Goal: Find specific page/section

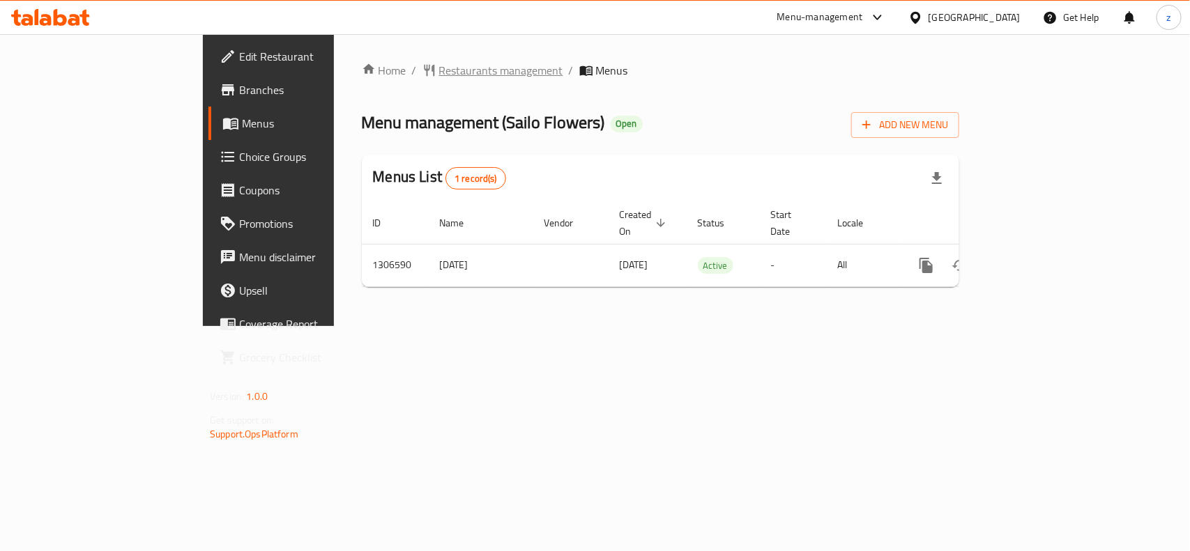
click at [439, 77] on span "Restaurants management" at bounding box center [501, 70] width 124 height 17
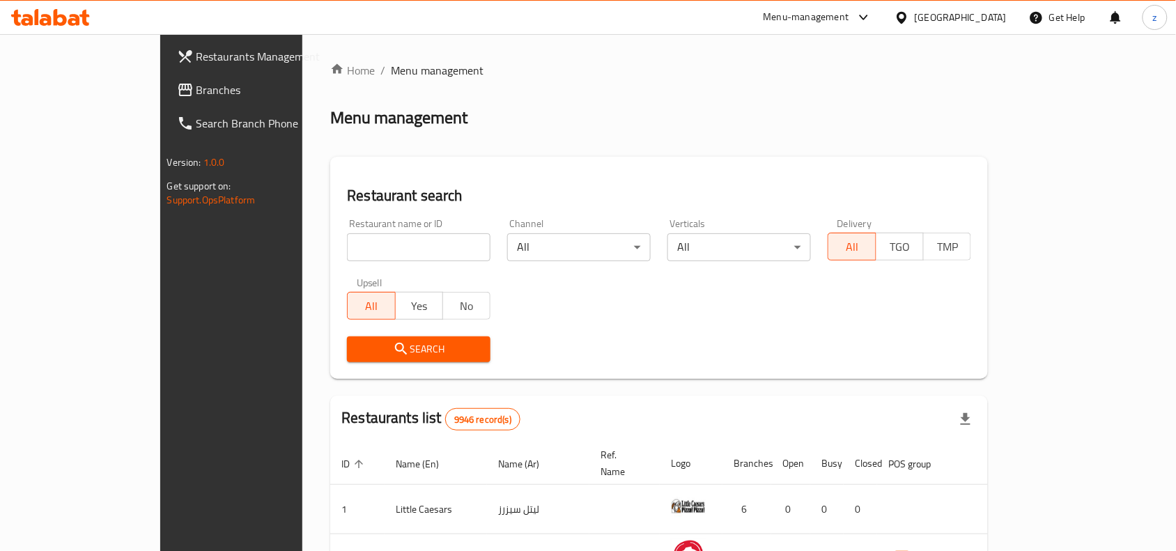
click at [197, 95] on span "Branches" at bounding box center [271, 90] width 149 height 17
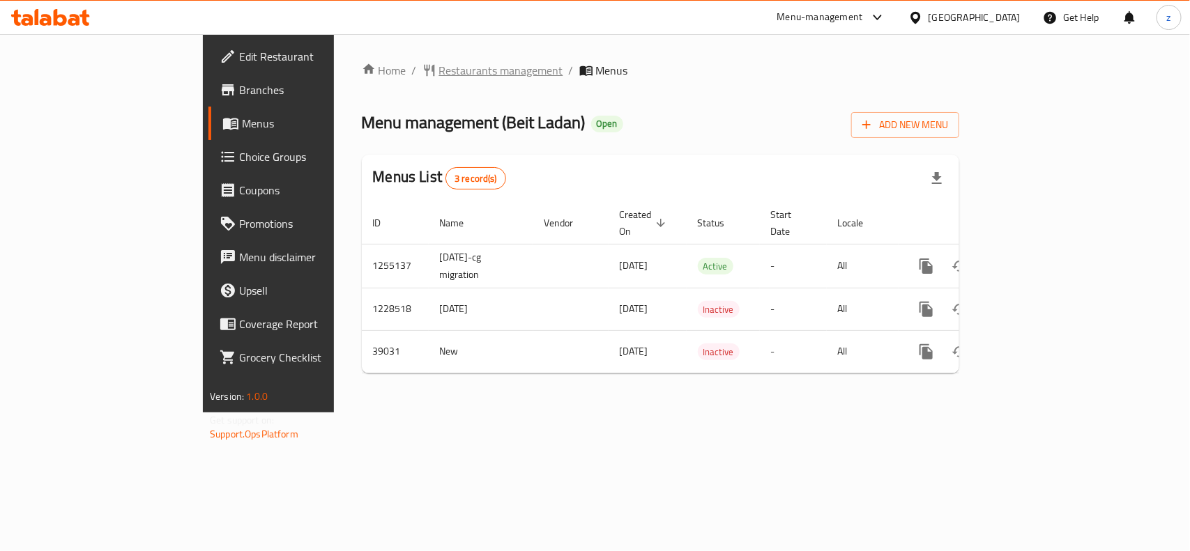
drag, startPoint x: 328, startPoint y: 72, endPoint x: 335, endPoint y: 63, distance: 11.9
click at [439, 63] on span "Restaurants management" at bounding box center [501, 70] width 124 height 17
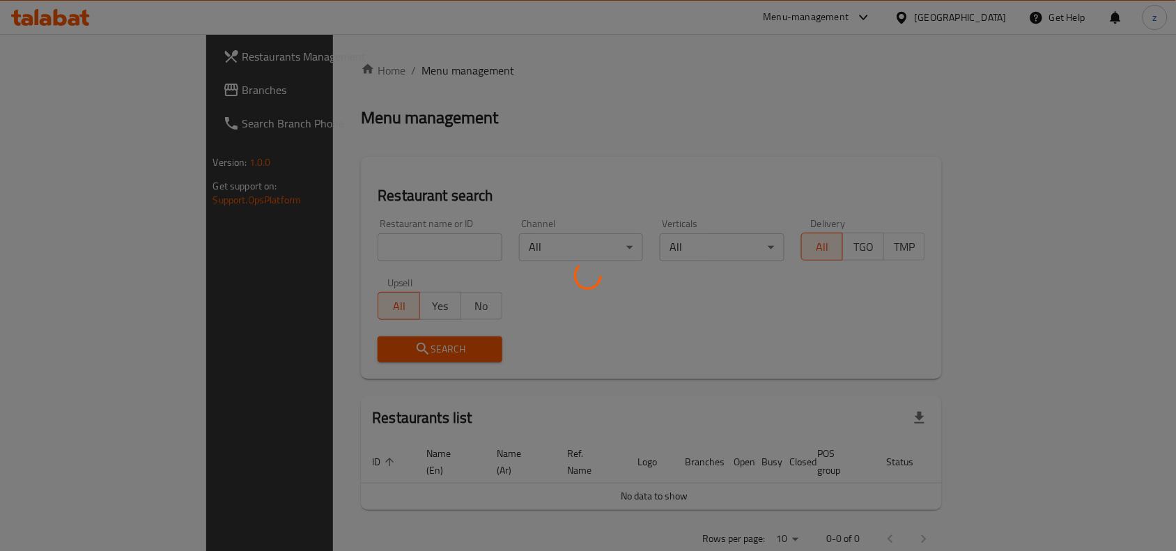
click at [335, 242] on div at bounding box center [588, 275] width 1176 height 551
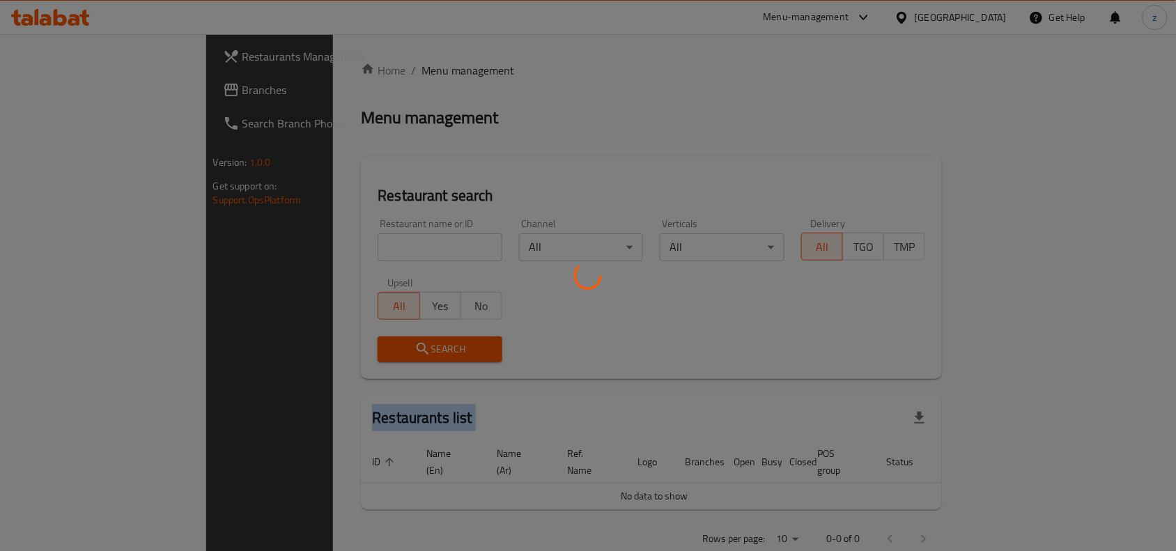
click at [332, 247] on div at bounding box center [588, 275] width 1176 height 551
click at [331, 247] on div at bounding box center [588, 275] width 1176 height 551
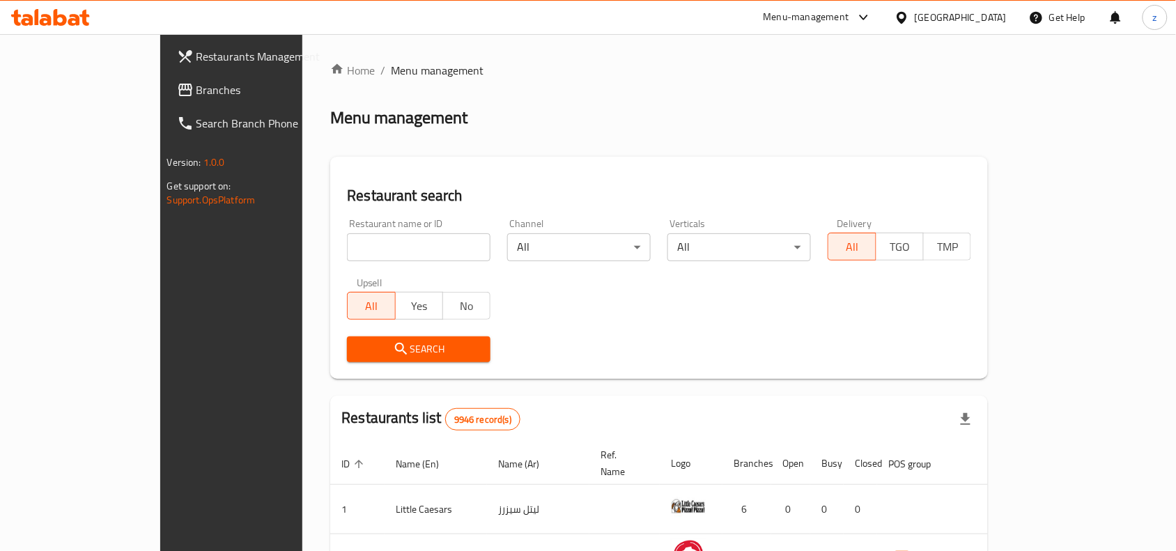
click at [347, 247] on input "search" at bounding box center [419, 247] width 144 height 28
paste input "20295"
click button "Search" at bounding box center [419, 350] width 144 height 26
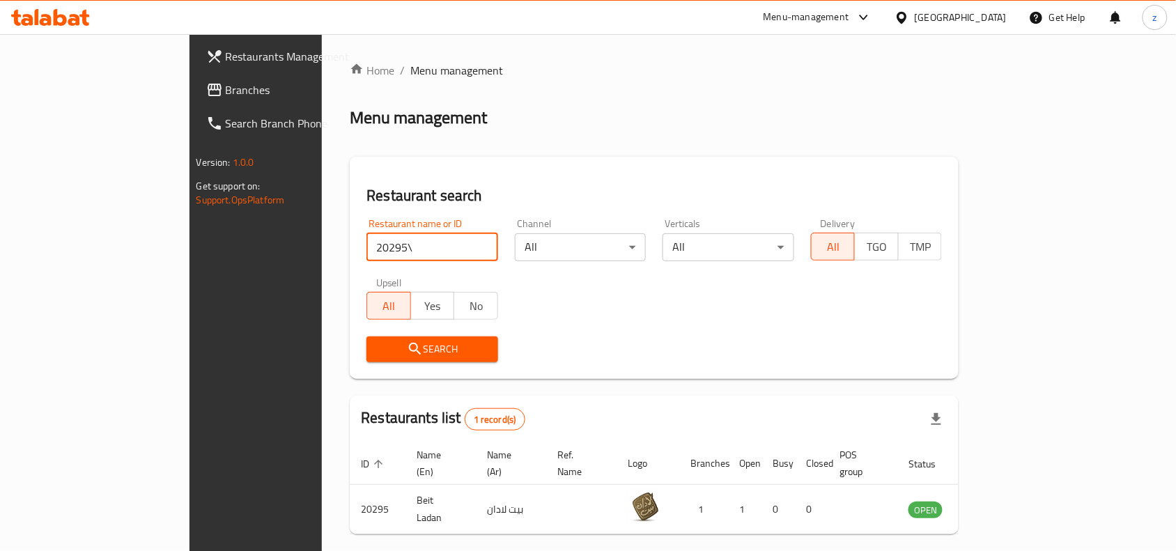
scroll to position [43, 0]
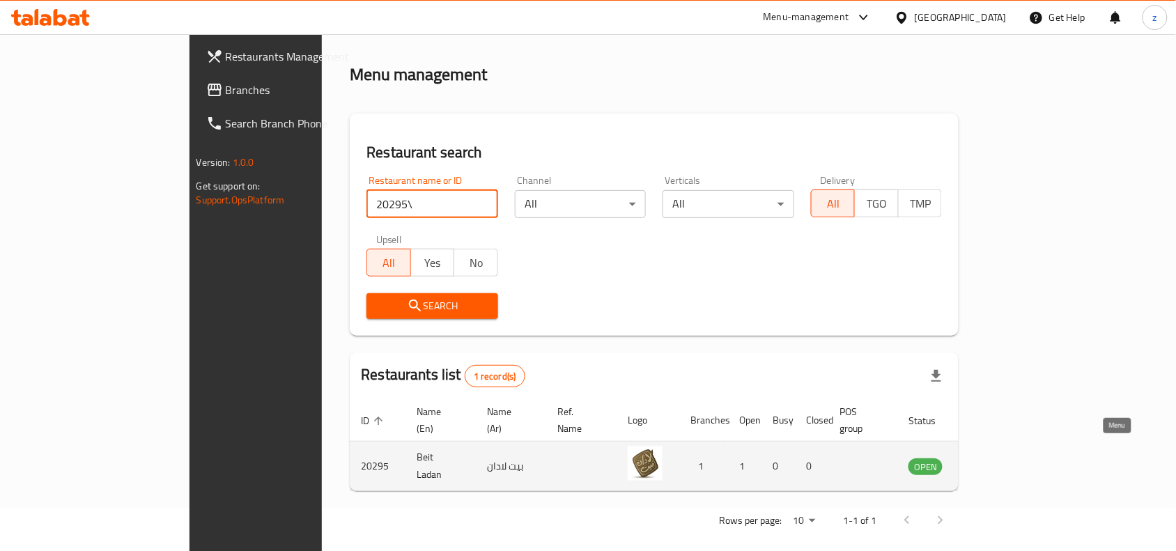
type input "20295\"
click at [999, 458] on icon "enhanced table" at bounding box center [990, 466] width 17 height 17
